Goal: Complete application form

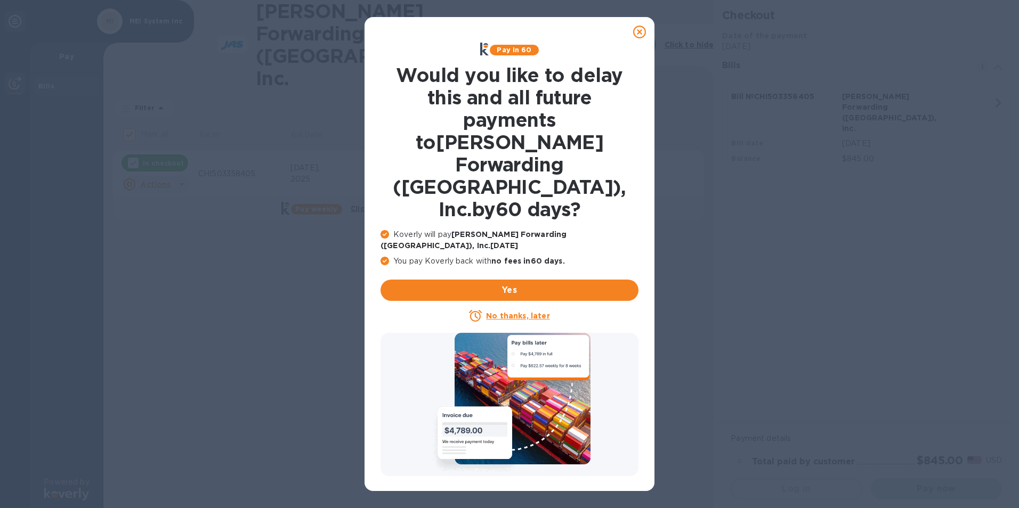
click at [507, 312] on u "No thanks, later" at bounding box center [517, 316] width 63 height 9
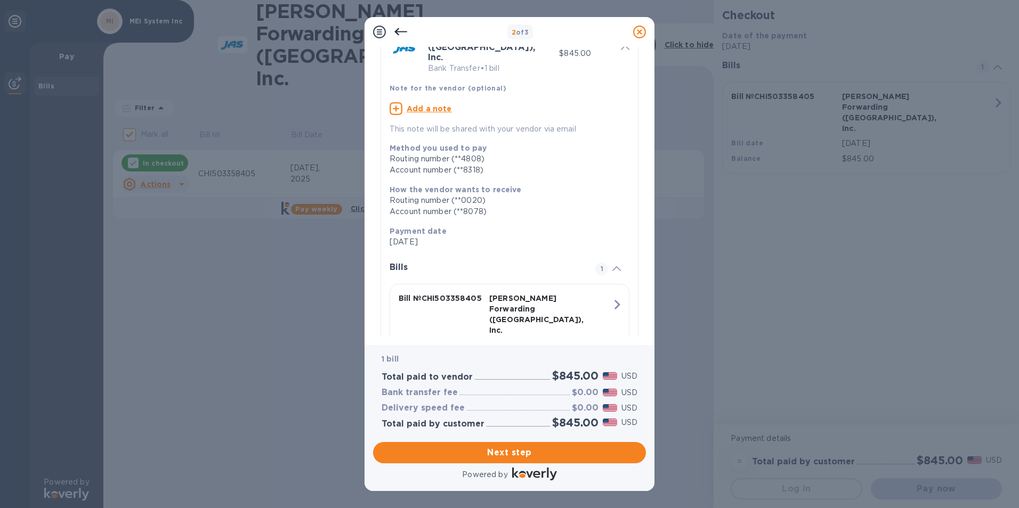
scroll to position [86, 0]
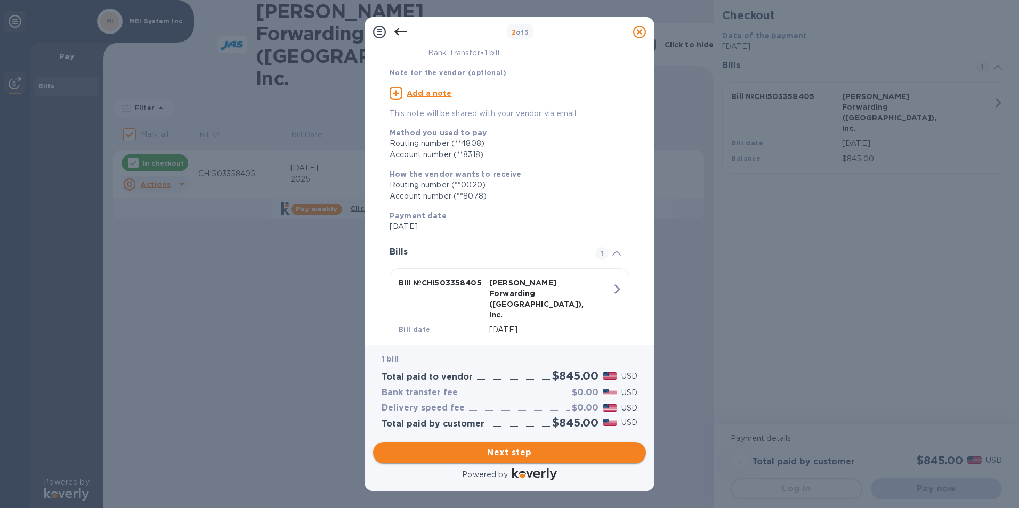
click at [515, 454] on span "Next step" at bounding box center [509, 452] width 256 height 13
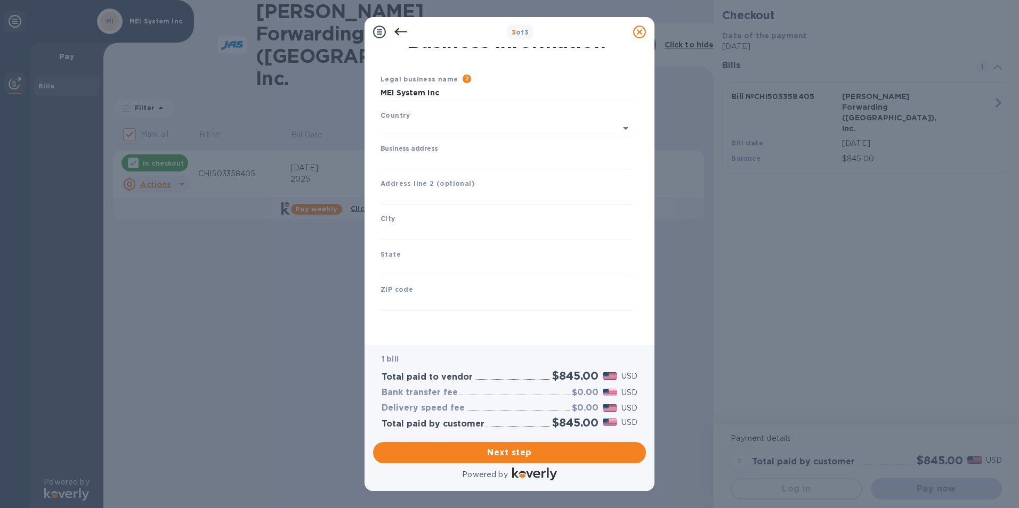
scroll to position [13, 0]
type input "[GEOGRAPHIC_DATA]"
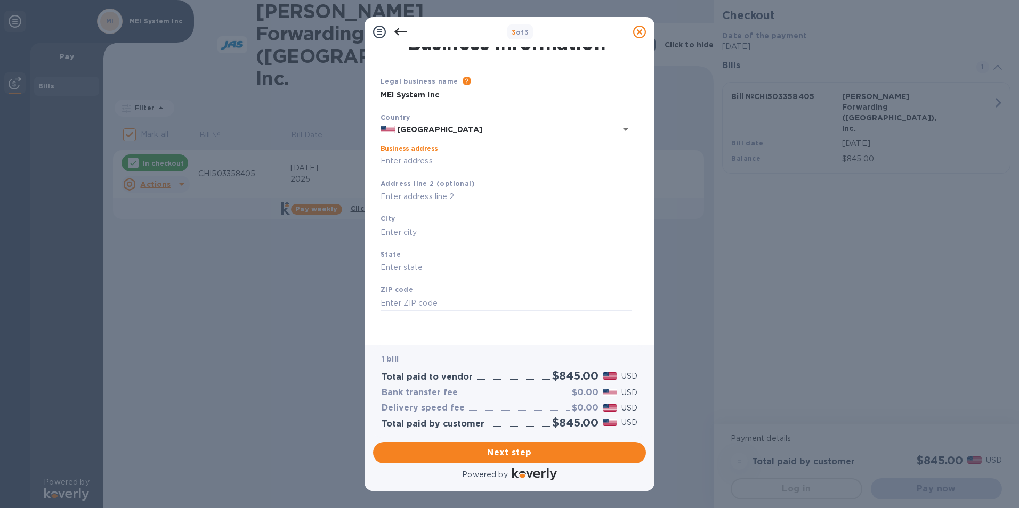
click at [460, 162] on input "Business address" at bounding box center [505, 161] width 251 height 16
type input "[STREET_ADDRESS][PERSON_NAME]"
type input "Itasca"
type input "IL"
type input "60143"
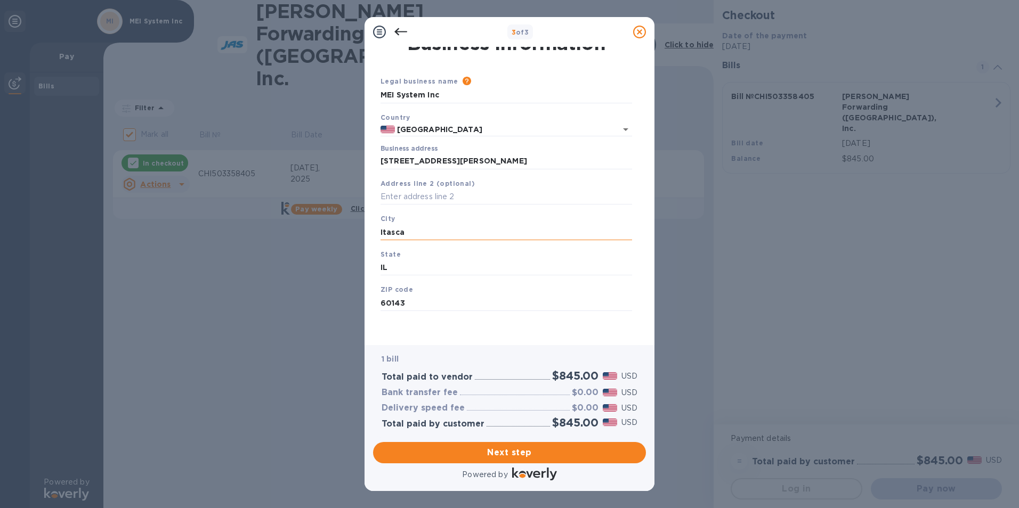
click at [425, 231] on input "Itasca" at bounding box center [505, 232] width 251 height 16
type input "Itasca"
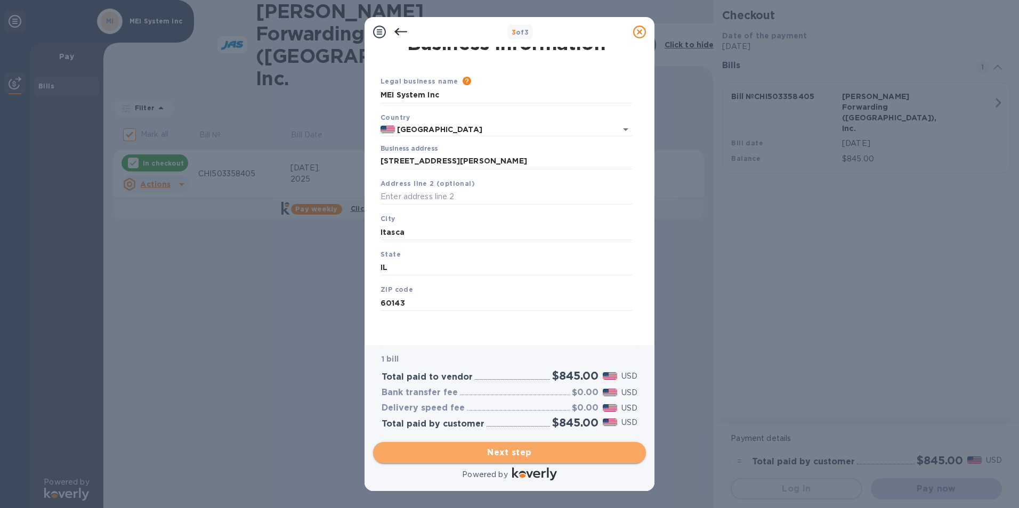
click at [505, 461] on button "Next step" at bounding box center [509, 452] width 273 height 21
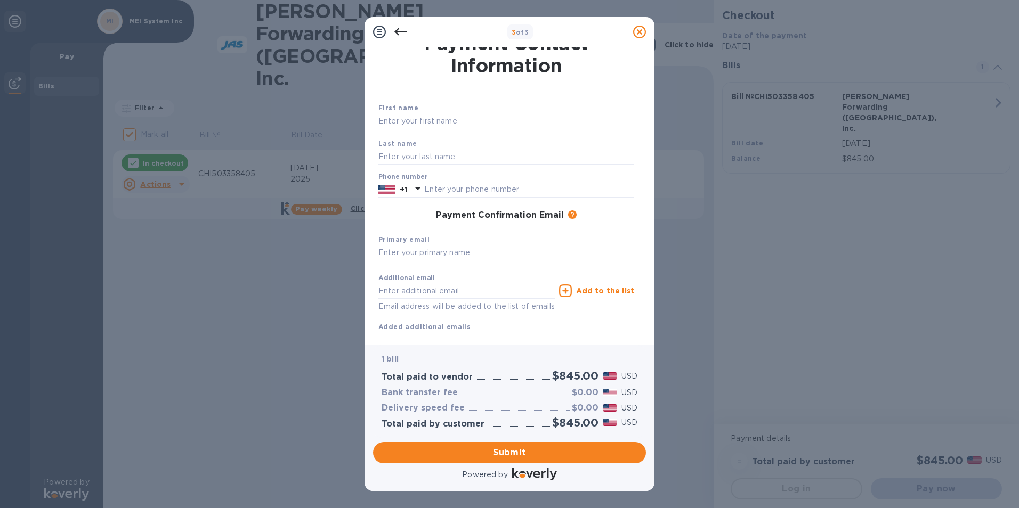
click at [409, 119] on input "text" at bounding box center [506, 121] width 256 height 16
type input "[PERSON_NAME]"
type input "6305218588"
type input "[EMAIL_ADDRESS][DOMAIN_NAME]"
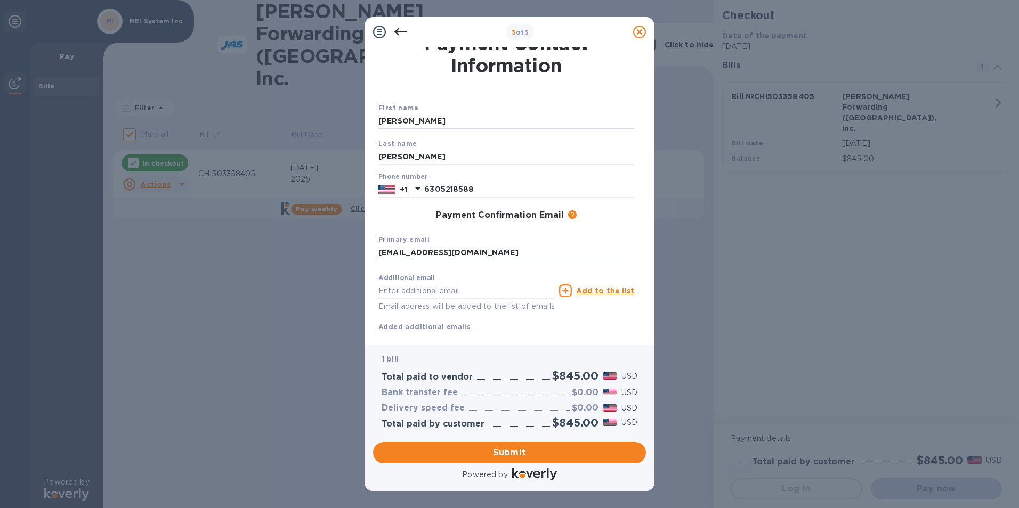
type input "[PERSON_NAME]"
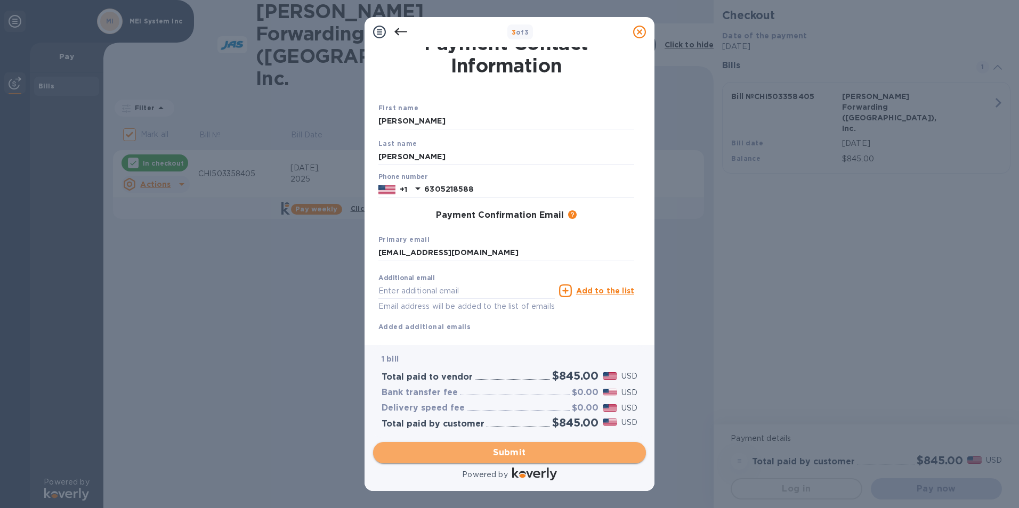
click at [478, 454] on span "Submit" at bounding box center [509, 452] width 256 height 13
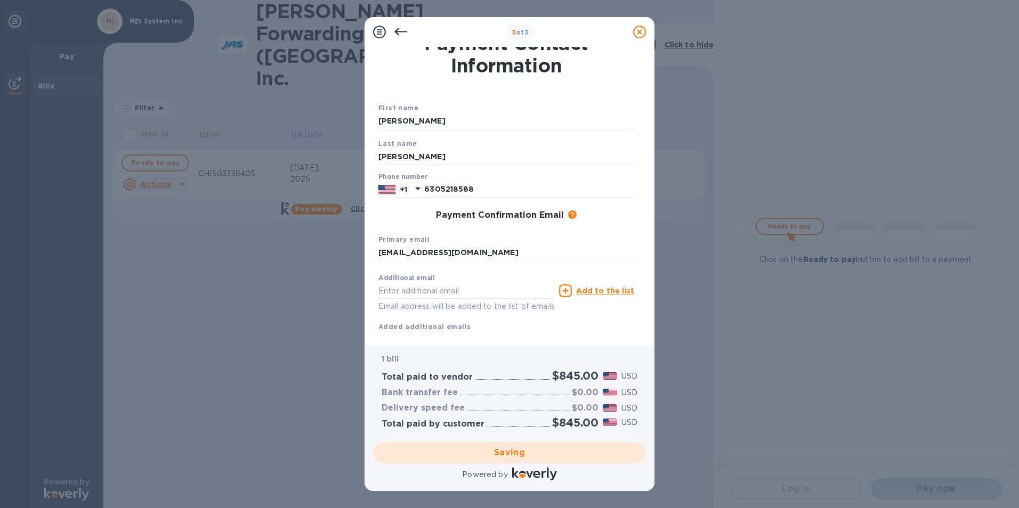
checkbox input "false"
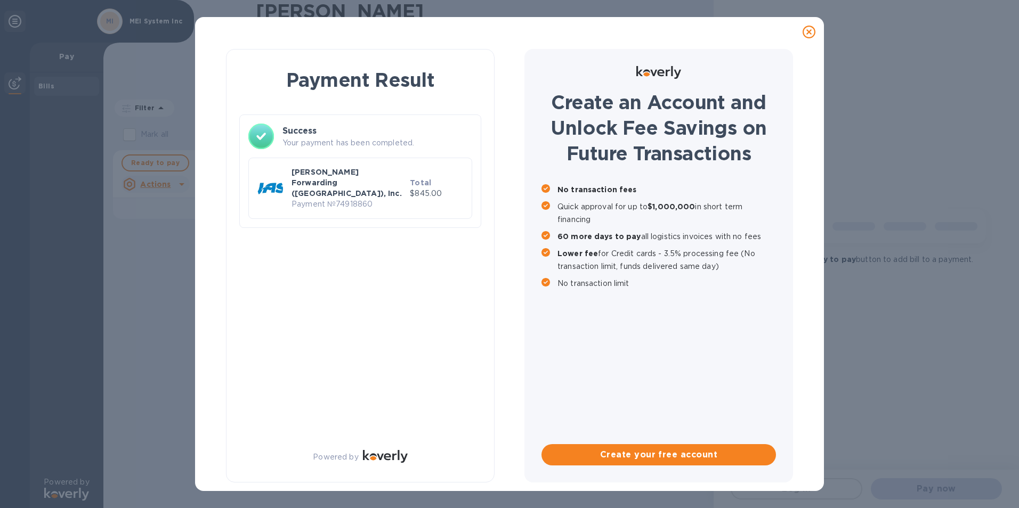
scroll to position [0, 0]
